Goal: Task Accomplishment & Management: Complete application form

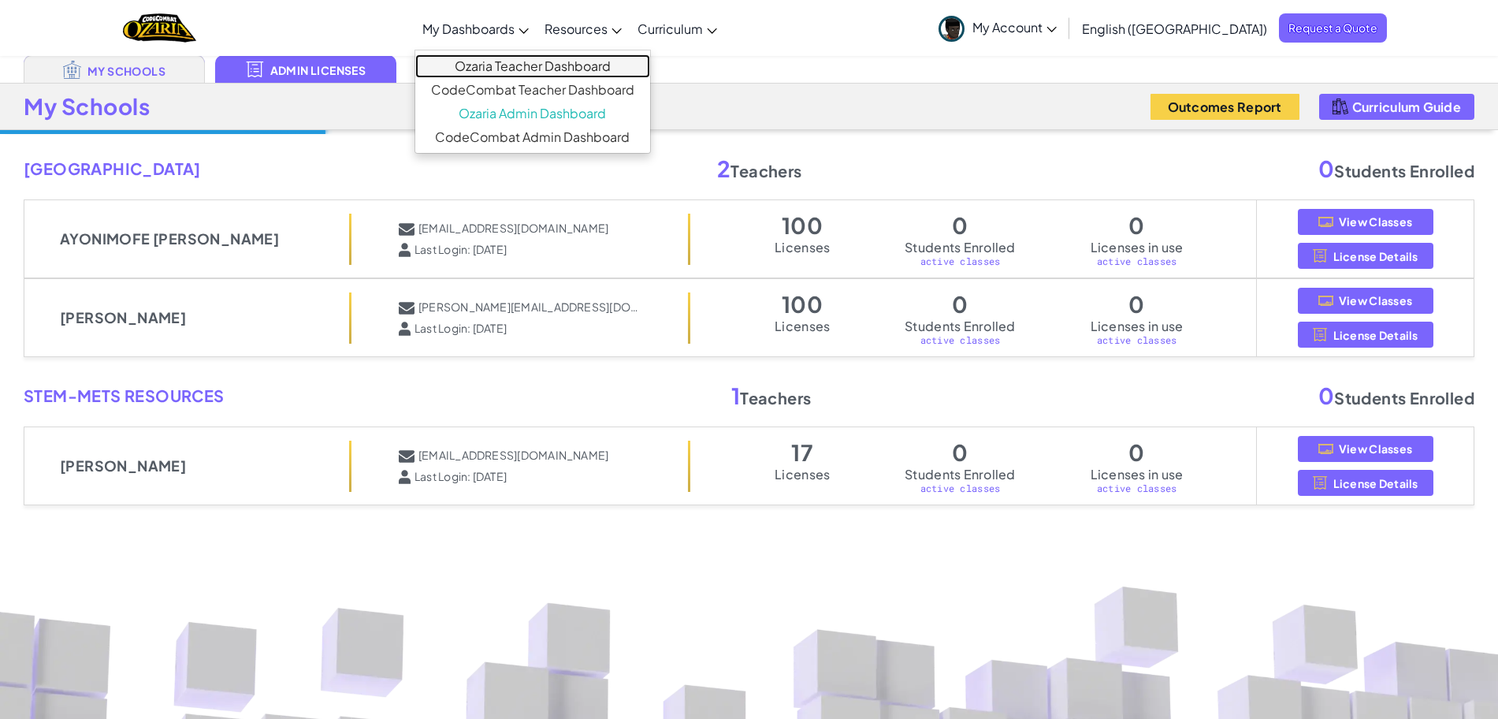
click at [575, 68] on link "Ozaria Teacher Dashboard" at bounding box center [532, 66] width 235 height 24
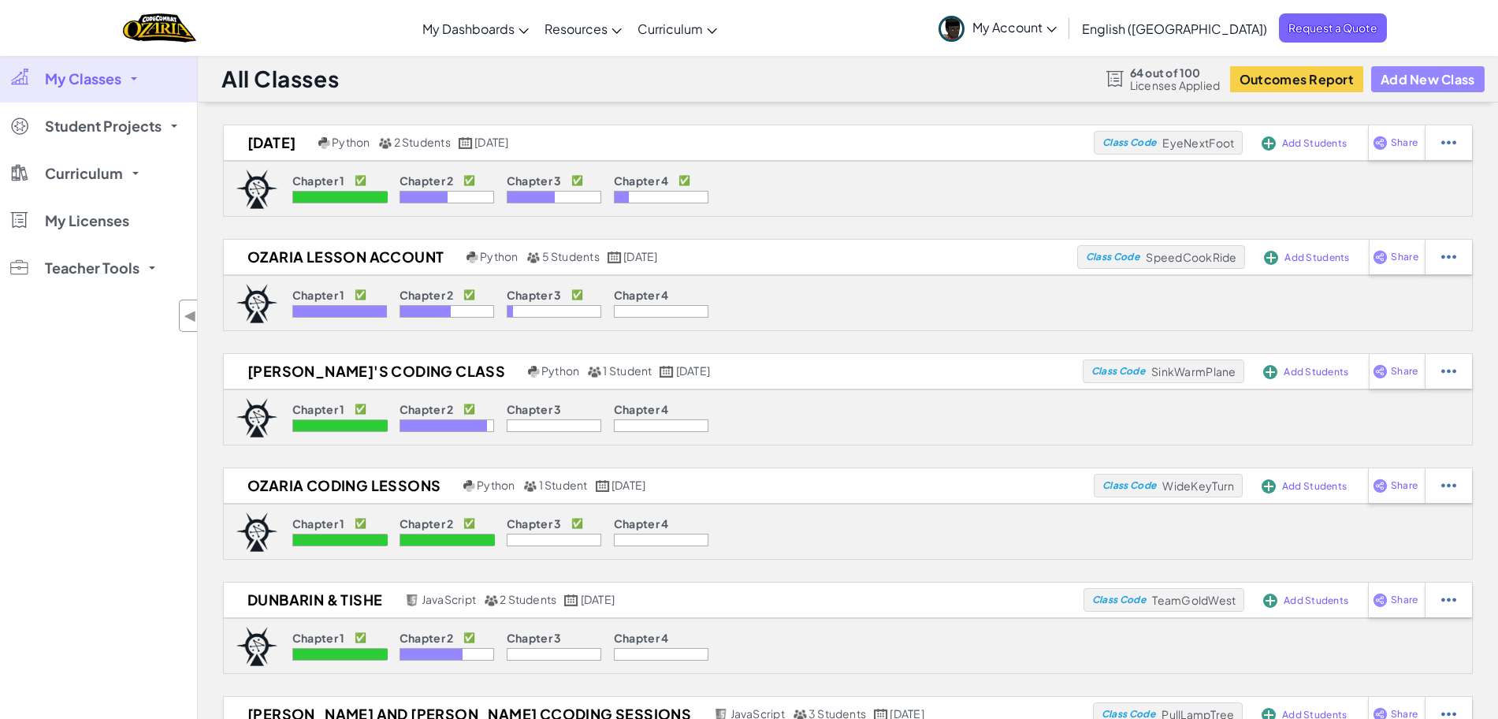
click at [1414, 73] on button "Add New Class" at bounding box center [1427, 79] width 113 height 26
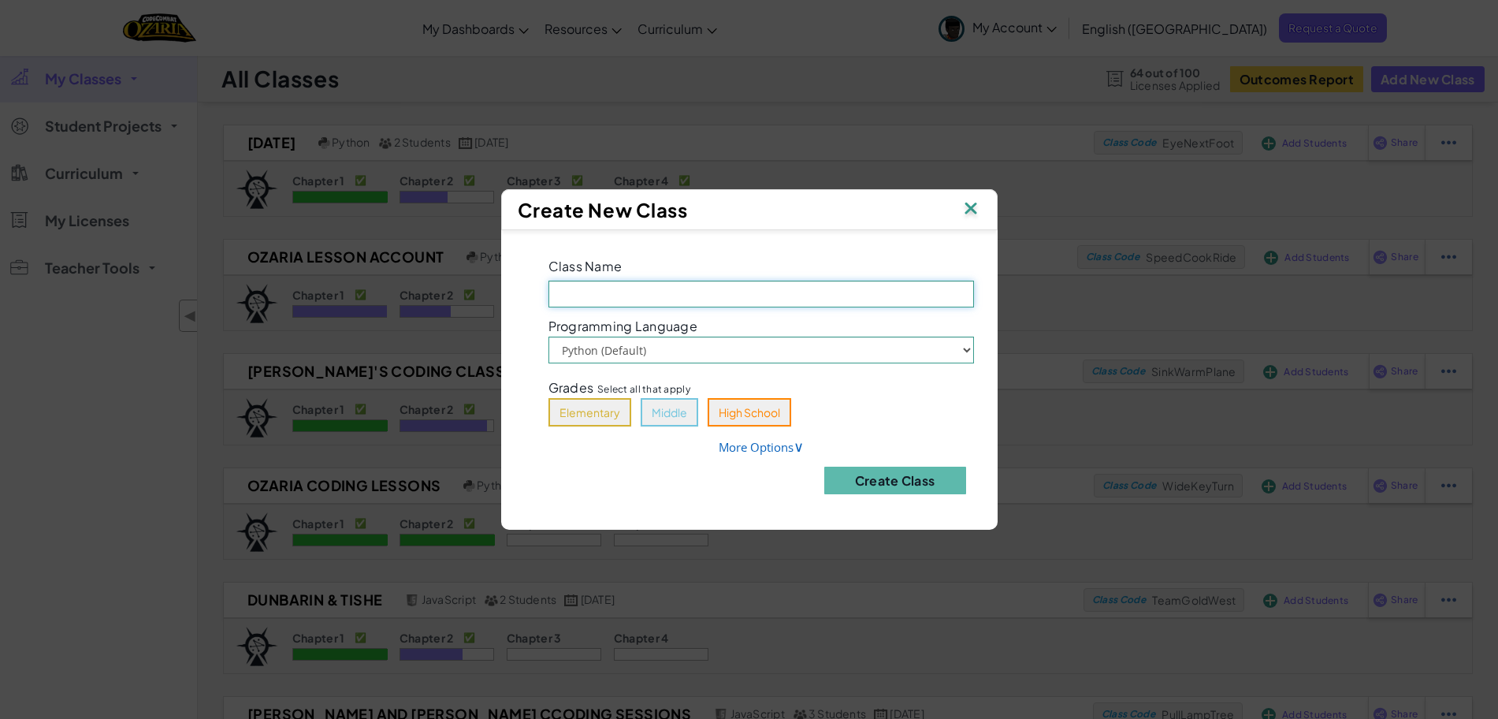
click at [820, 301] on input "Class Name Field is required" at bounding box center [762, 294] width 426 height 27
type input "STEMMETS [DATE] CLUB"
click at [794, 448] on span "∨" at bounding box center [799, 446] width 10 height 19
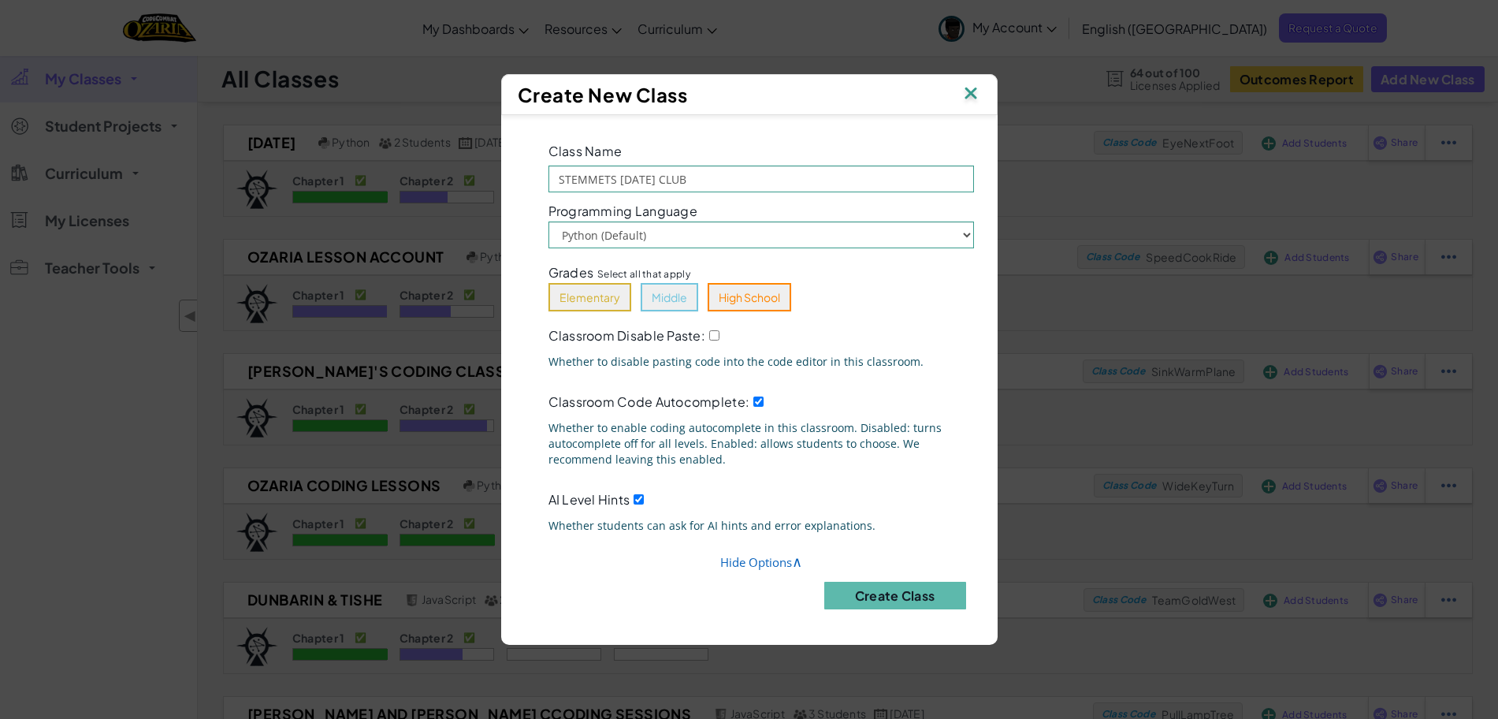
click at [631, 498] on div "AI Level Hints Whether students can ask for AI hints and error explanations." at bounding box center [761, 514] width 449 height 54
click at [638, 497] on input "AI Level Hints" at bounding box center [639, 499] width 10 height 10
checkbox input "false"
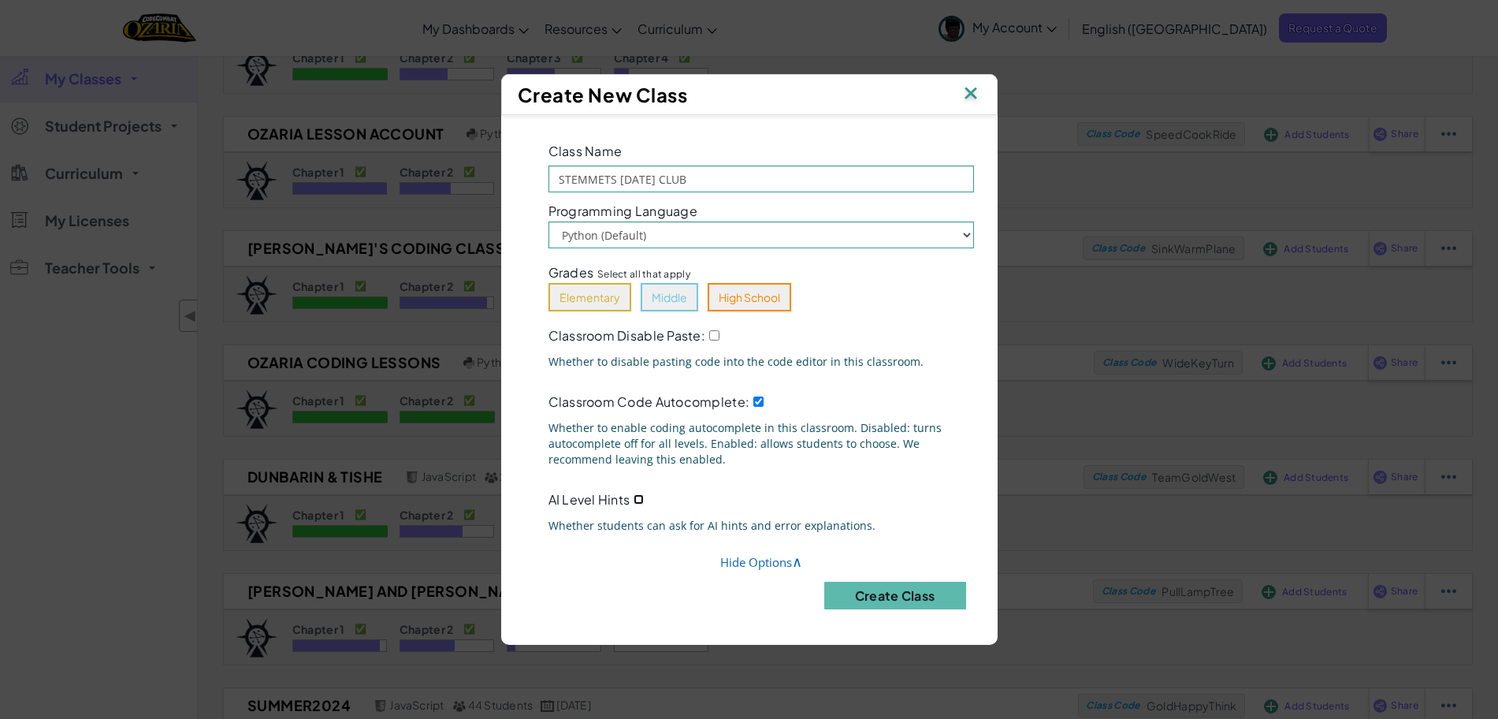
scroll to position [125, 0]
click at [758, 402] on input "Classroom Code Autocomplete:" at bounding box center [758, 401] width 10 height 10
checkbox input "false"
click at [924, 596] on button "Create Class" at bounding box center [895, 596] width 142 height 28
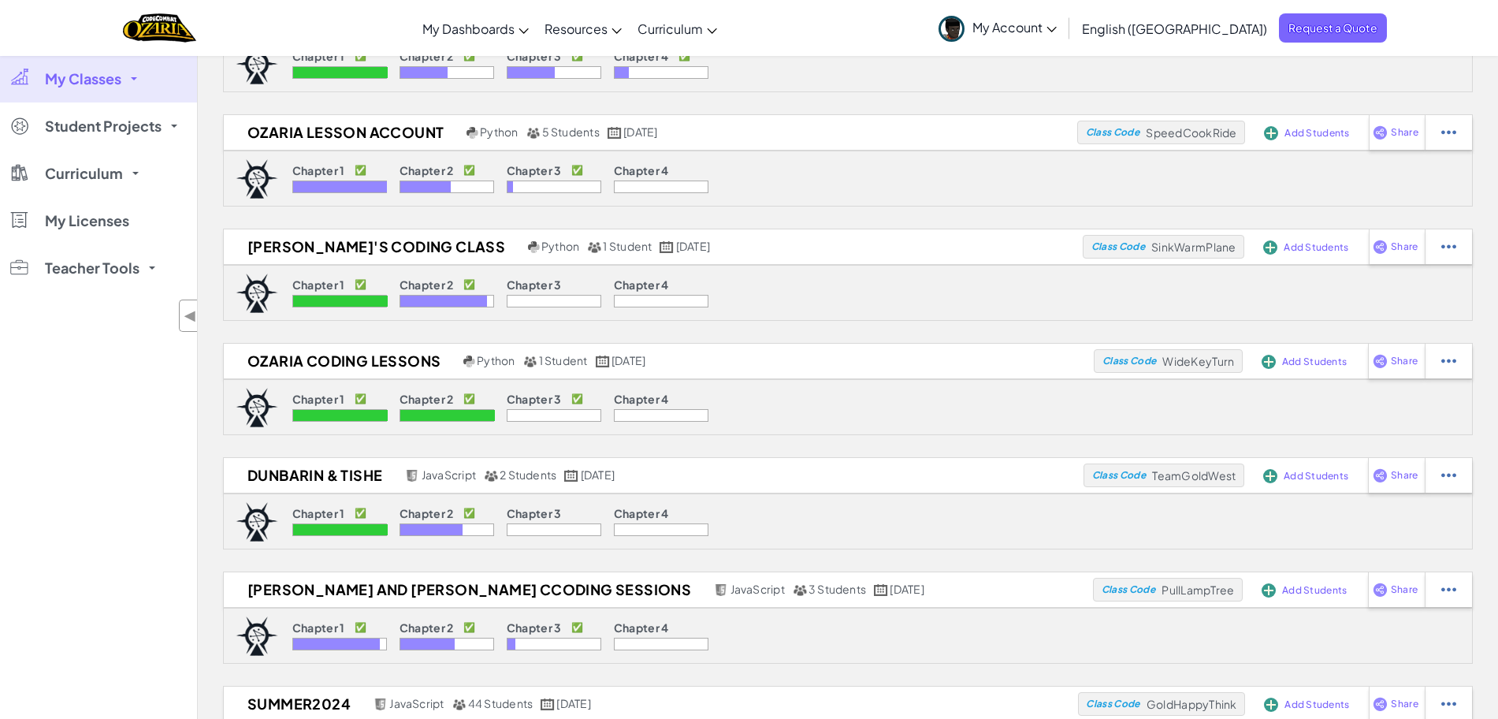
scroll to position [0, 0]
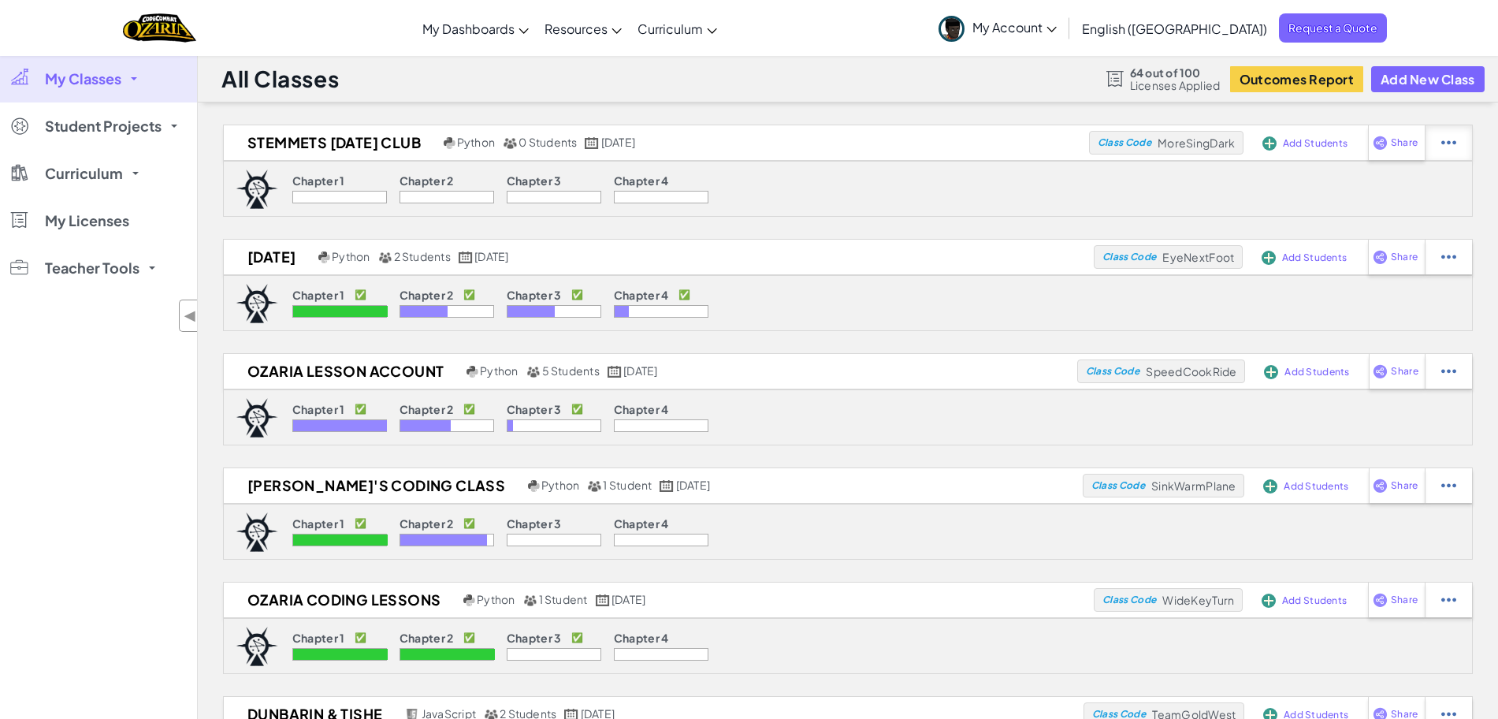
click at [1451, 146] on img at bounding box center [1449, 143] width 15 height 14
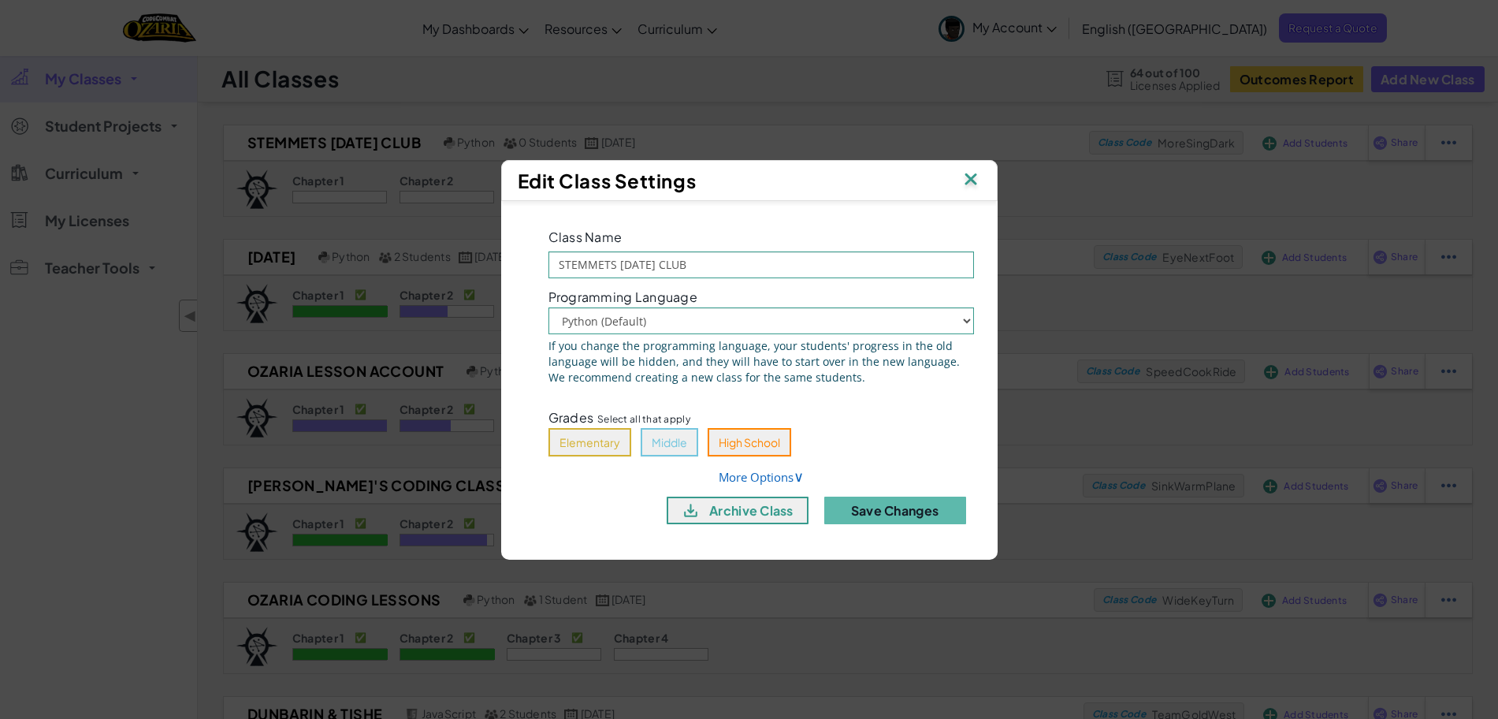
click at [969, 181] on img at bounding box center [971, 181] width 20 height 24
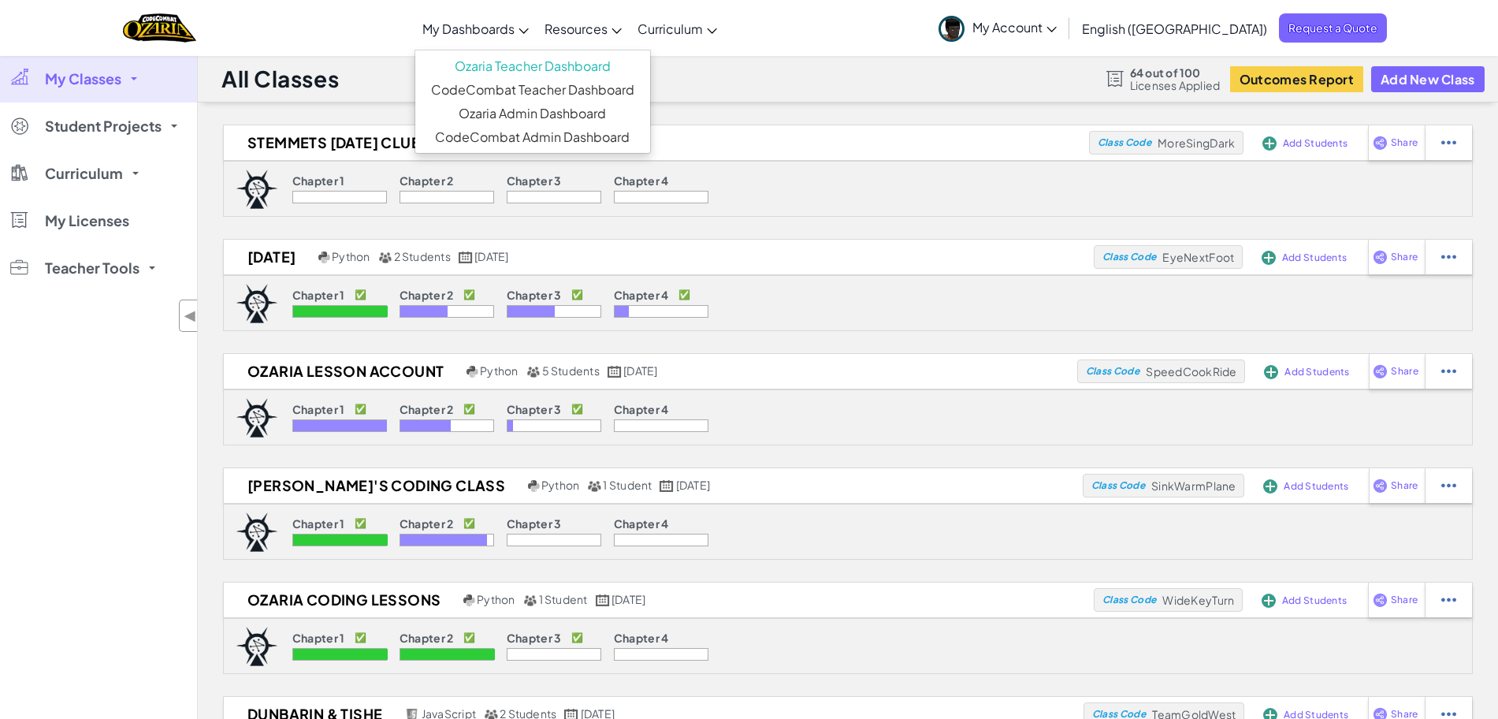
click at [515, 30] on span "My Dashboards" at bounding box center [468, 28] width 92 height 17
click at [542, 91] on link "CodeCombat Teacher Dashboard" at bounding box center [532, 90] width 235 height 24
